Goal: Information Seeking & Learning: Understand process/instructions

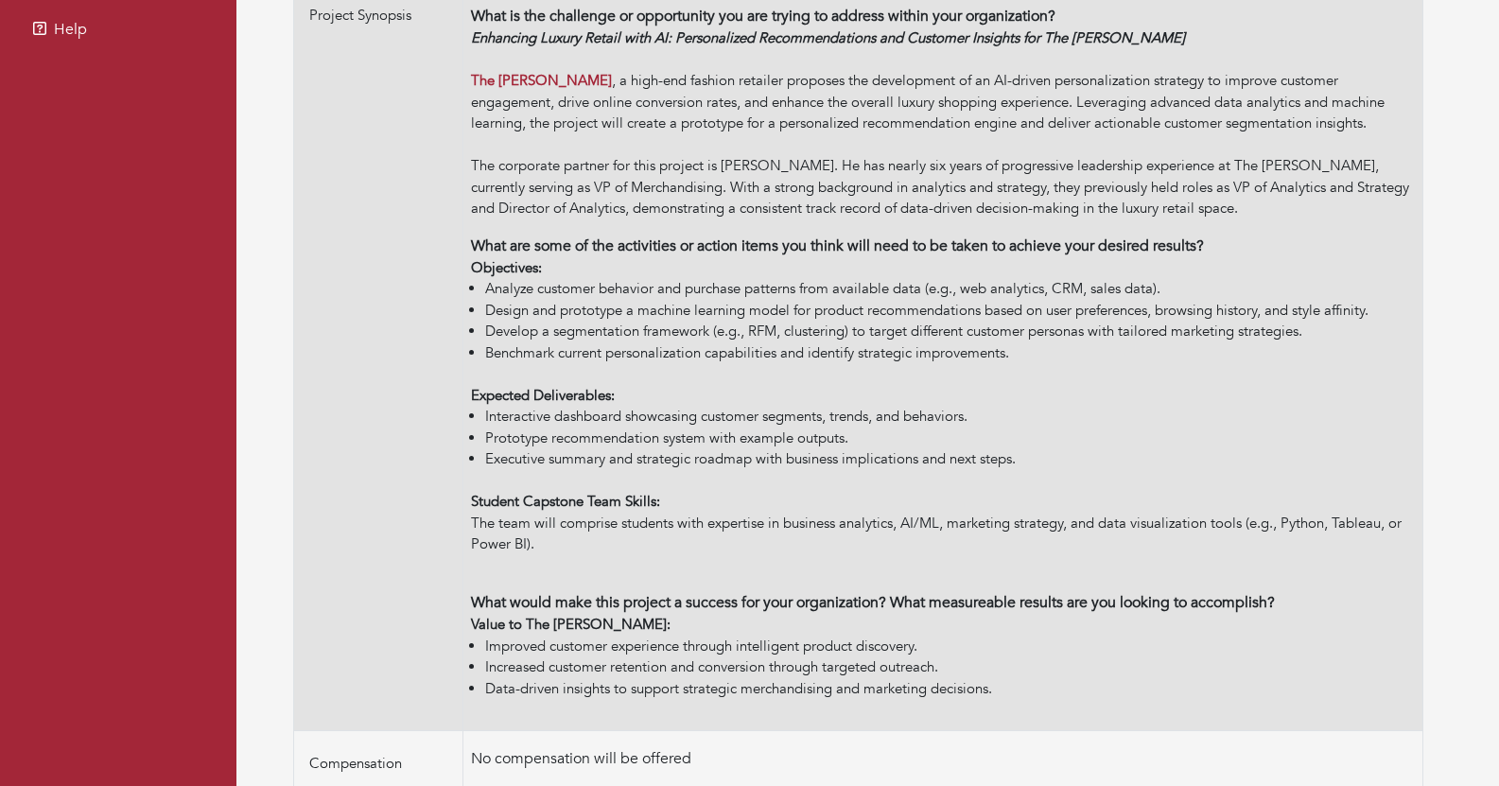
click at [993, 340] on li "Develop a segmentation framework (e.g., RFM, clustering) to target different cu…" at bounding box center [950, 332] width 930 height 22
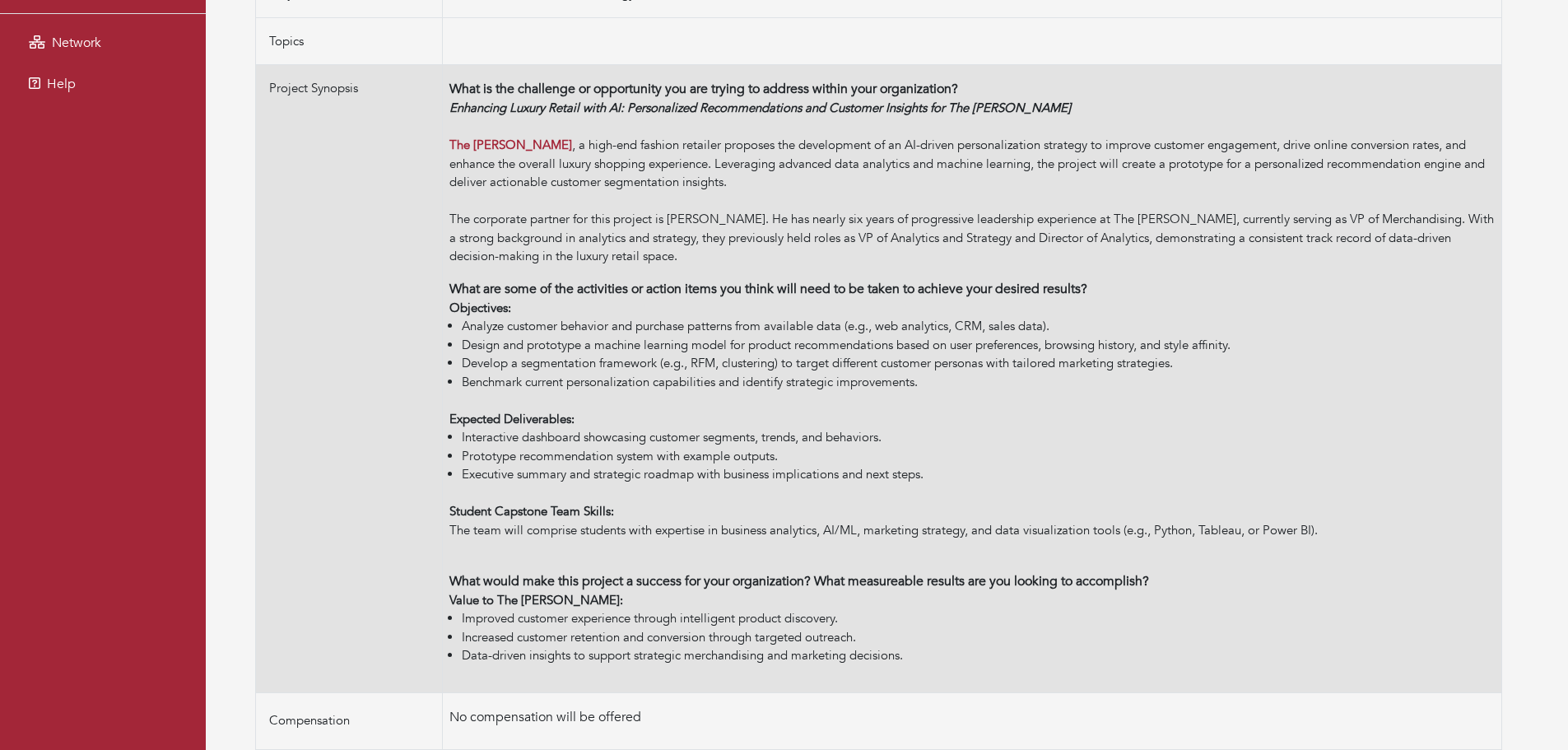
scroll to position [405, 0]
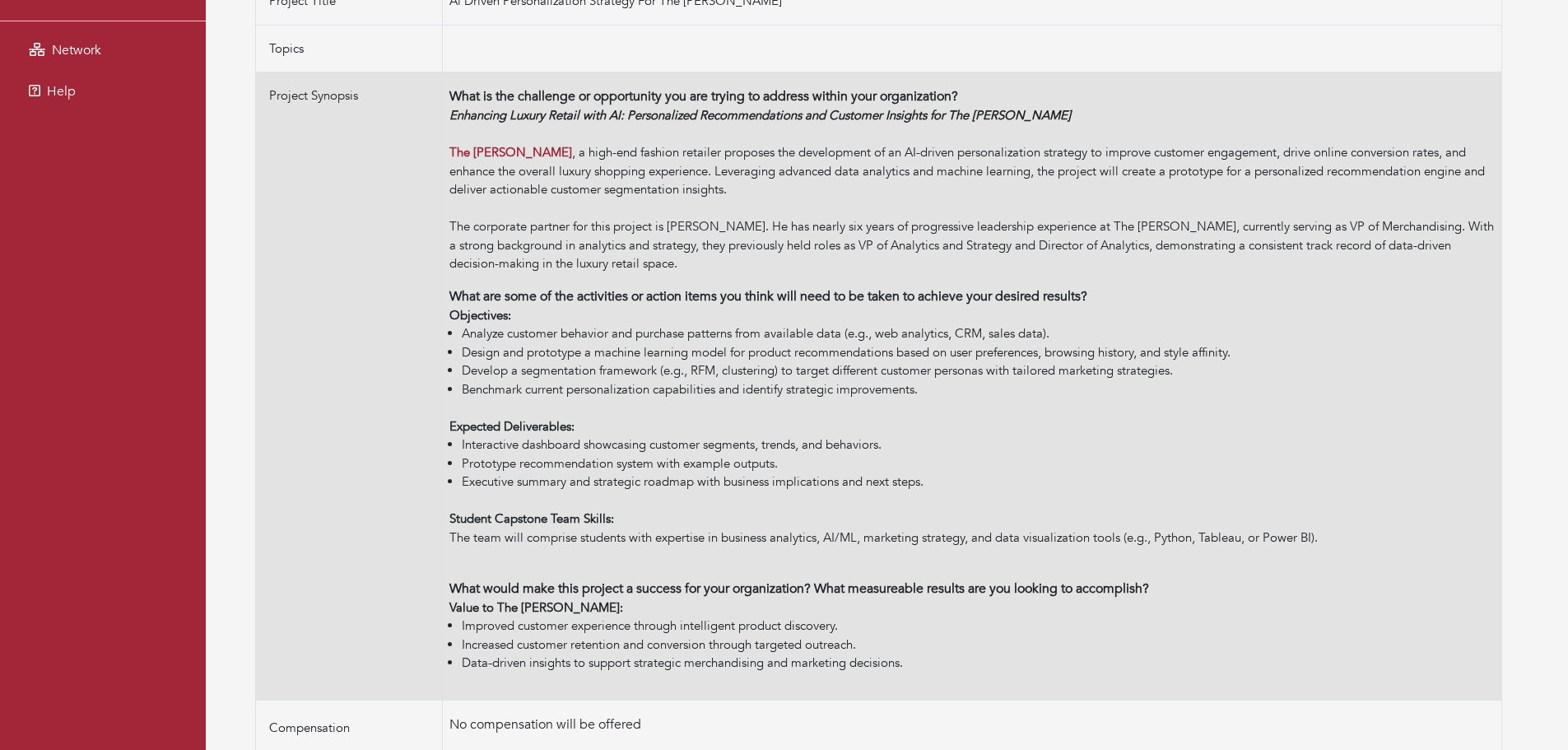
click at [496, 319] on strong "Objectives:" at bounding box center [480, 315] width 62 height 17
click at [481, 374] on li "Develop a segmentation framework (e.g., RFM, clustering) to target different cu…" at bounding box center [978, 371] width 1033 height 19
click at [487, 373] on li "Develop a segmentation framework (e.g., RFM, clustering) to target different cu…" at bounding box center [978, 371] width 1033 height 19
click at [488, 373] on li "Develop a segmentation framework (e.g., RFM, clustering) to target different cu…" at bounding box center [978, 371] width 1033 height 19
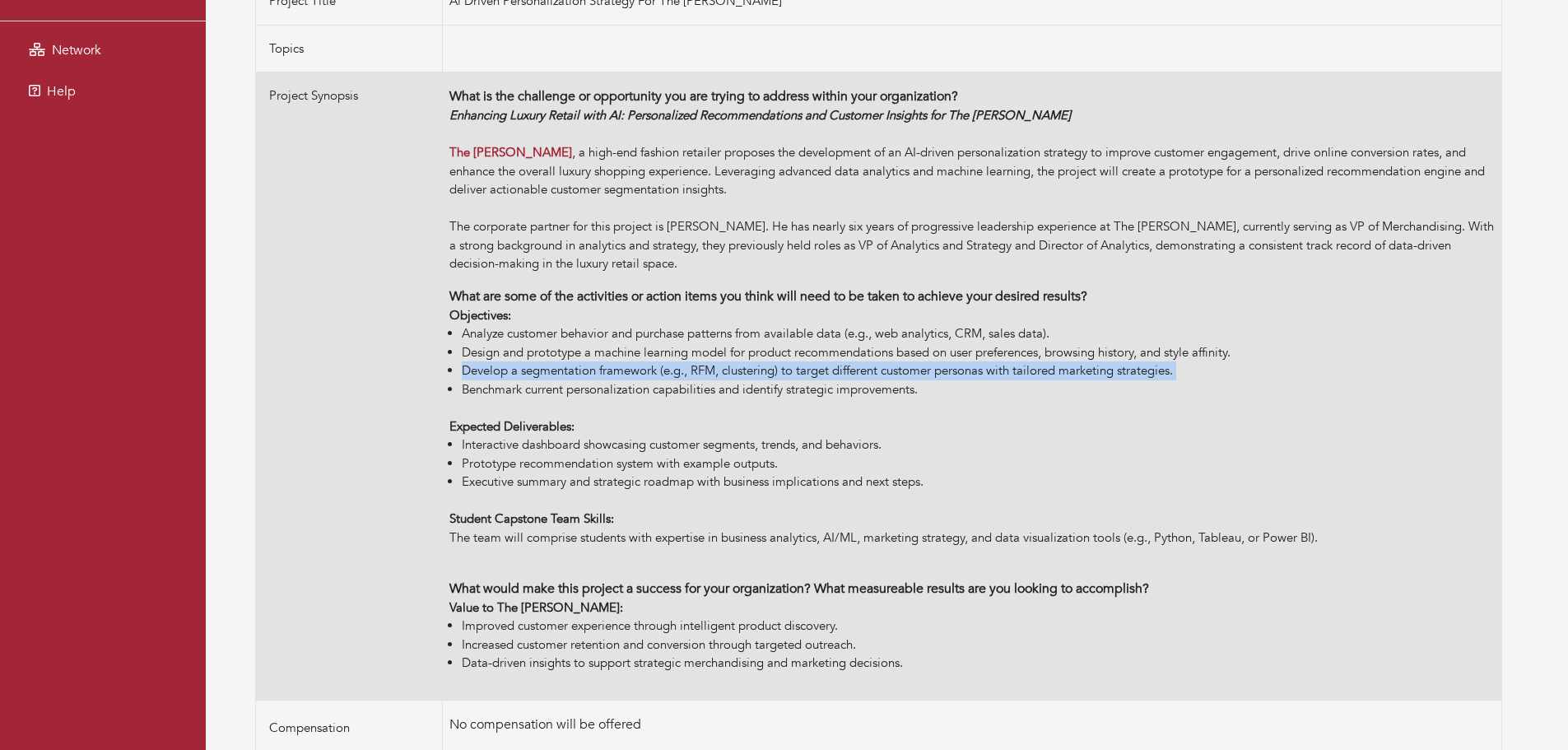
click at [488, 373] on li "Develop a segmentation framework (e.g., RFM, clustering) to target different cu…" at bounding box center [978, 371] width 1033 height 19
click at [572, 363] on li "Develop a segmentation framework (e.g., RFM, clustering) to target different cu…" at bounding box center [978, 371] width 1033 height 19
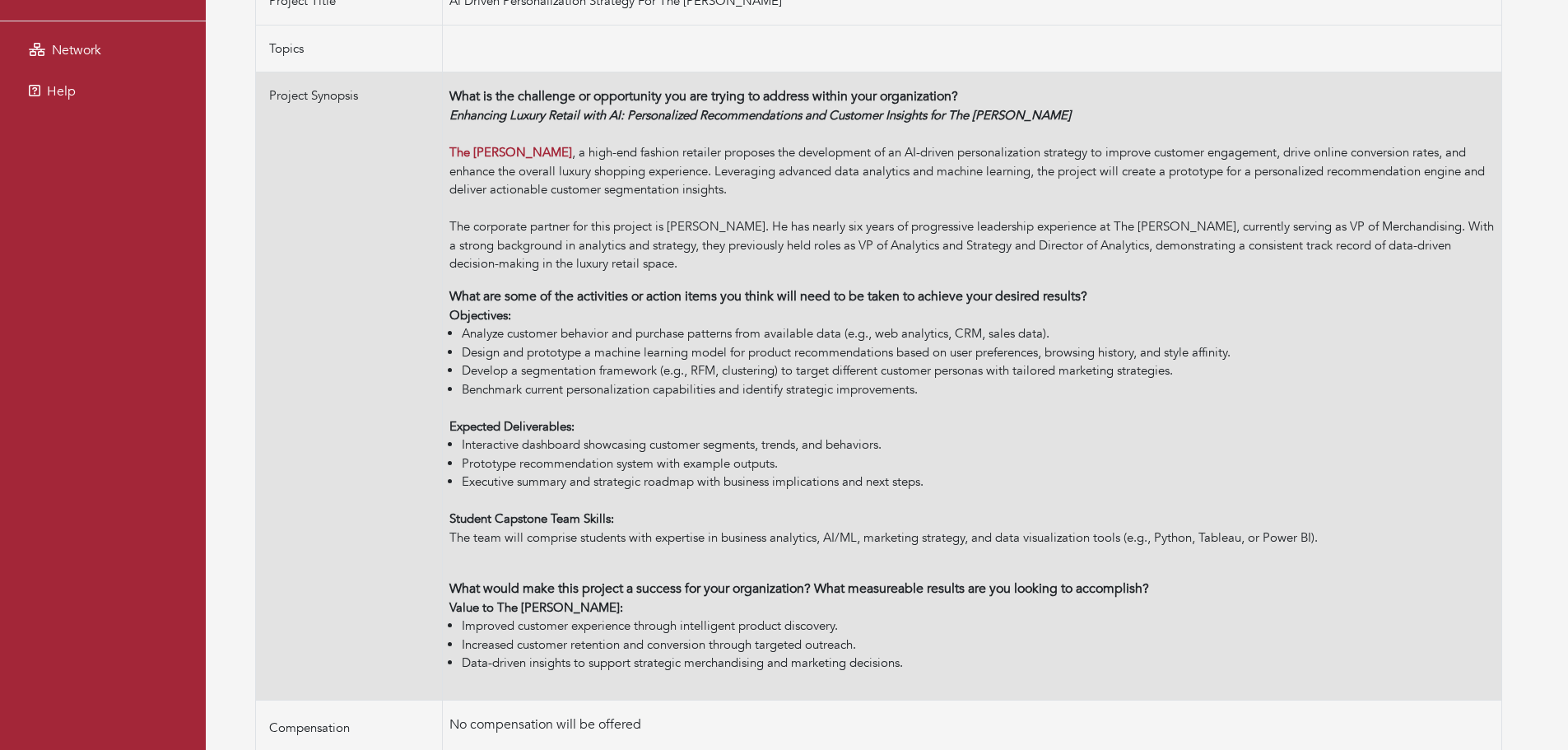
click at [609, 371] on li "Develop a segmentation framework (e.g., RFM, clustering) to target different cu…" at bounding box center [978, 371] width 1033 height 19
click at [621, 371] on li "Develop a segmentation framework (e.g., RFM, clustering) to target different cu…" at bounding box center [978, 371] width 1033 height 19
click at [703, 371] on li "Develop a segmentation framework (e.g., RFM, clustering) to target different cu…" at bounding box center [978, 371] width 1033 height 19
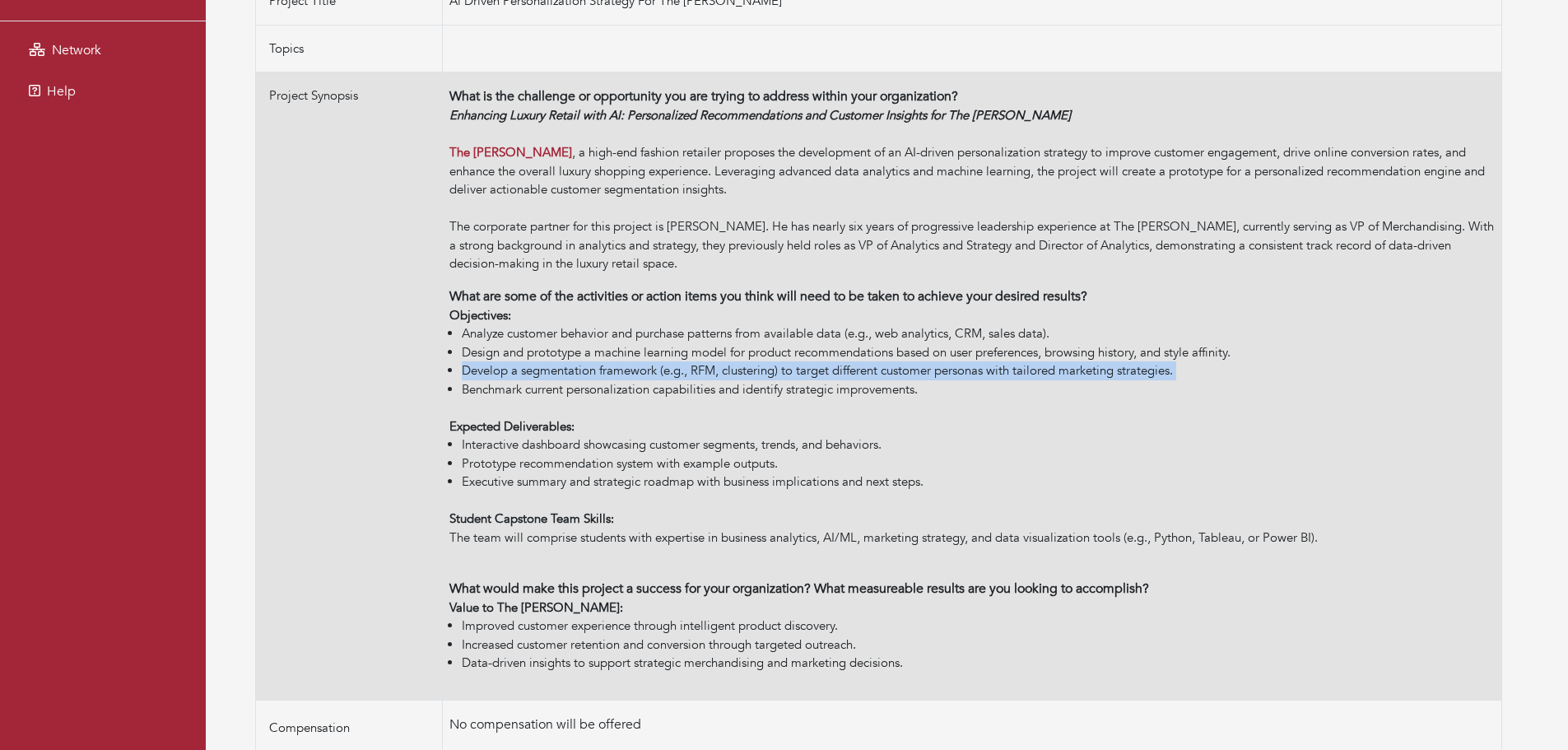
click at [703, 371] on li "Develop a segmentation framework (e.g., RFM, clustering) to target different cu…" at bounding box center [978, 371] width 1033 height 19
click at [721, 372] on li "Develop a segmentation framework (e.g., RFM, clustering) to target different cu…" at bounding box center [978, 371] width 1033 height 19
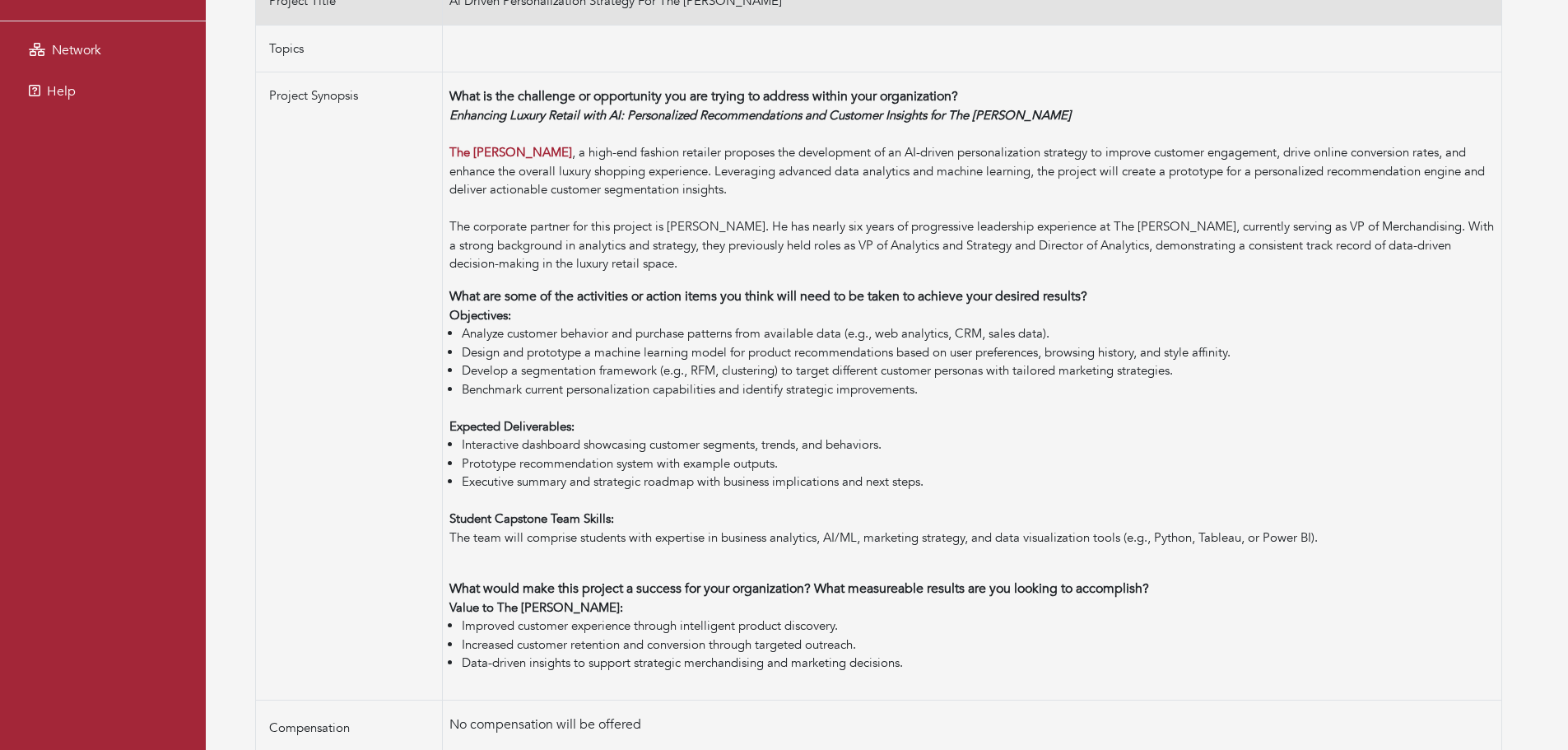
drag, startPoint x: 686, startPoint y: 61, endPoint x: 779, endPoint y: 1, distance: 110.7
click at [686, 61] on td at bounding box center [972, 48] width 1060 height 48
